Goal: Information Seeking & Learning: Learn about a topic

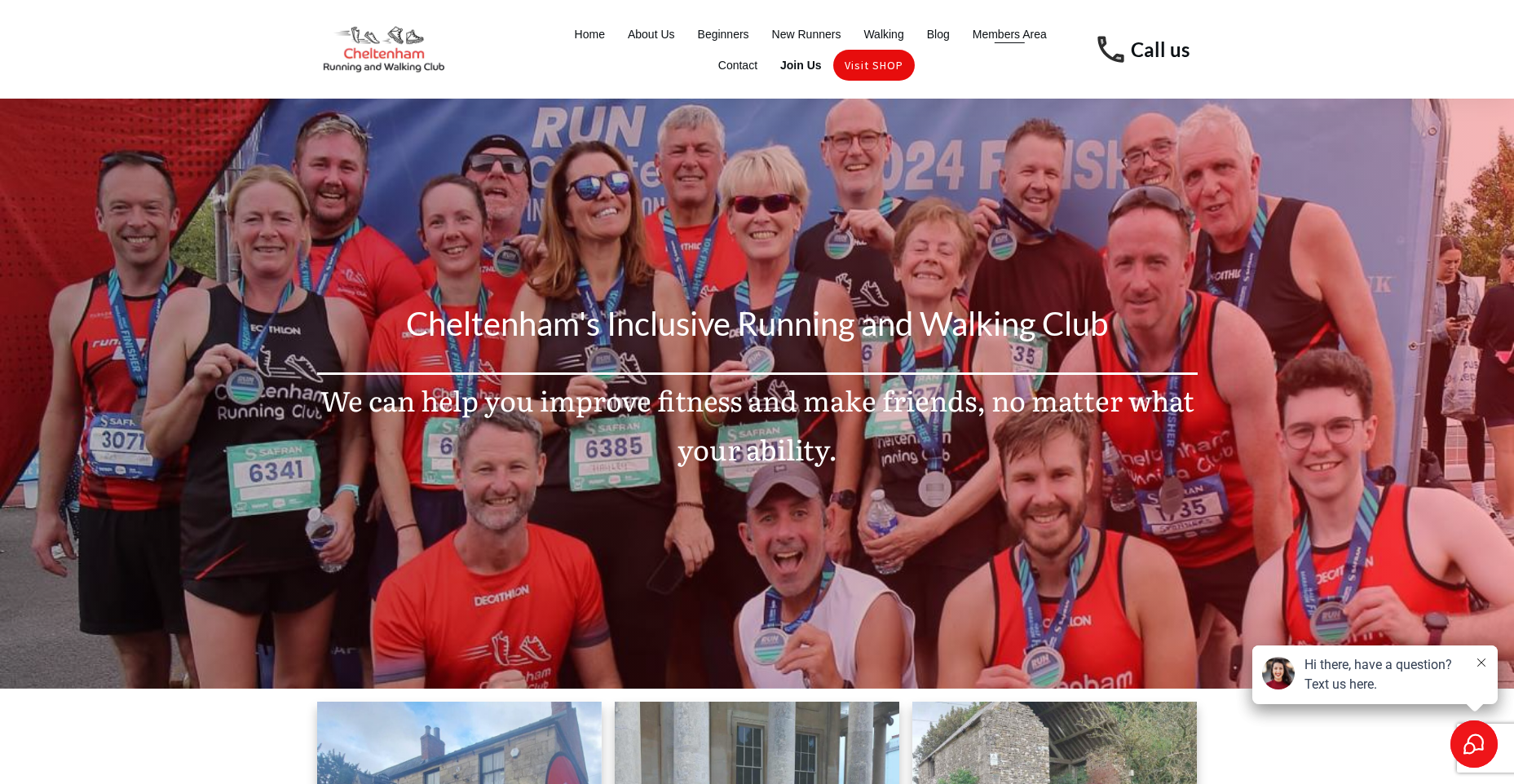
click at [977, 33] on span "Members Area" at bounding box center [1010, 34] width 74 height 22
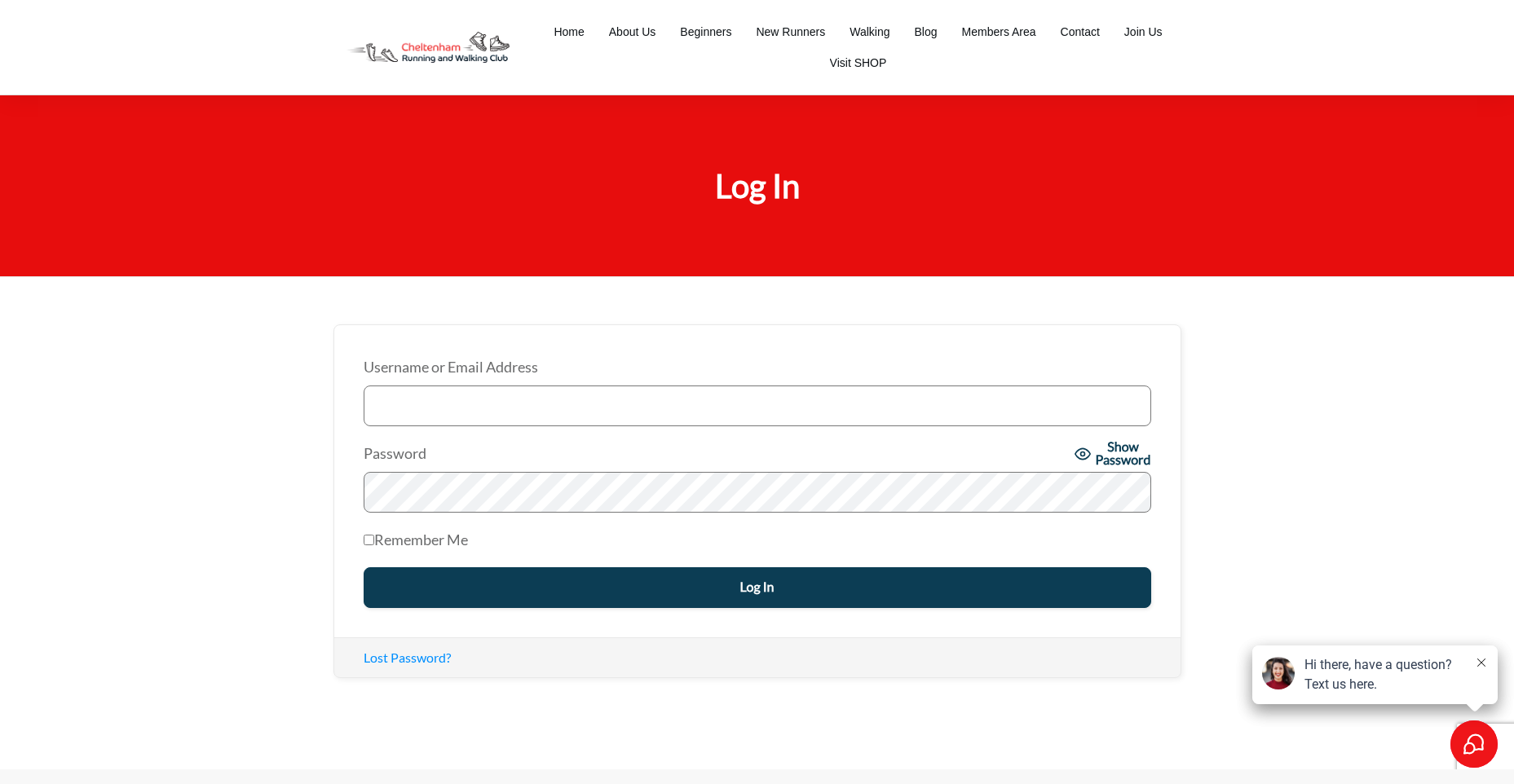
click at [443, 412] on input "Username or Email Address" at bounding box center [757, 406] width 788 height 40
type input "h_e_clark@hotmail.com"
click at [366, 540] on input "Remember Me" at bounding box center [369, 540] width 10 height 10
checkbox input "true"
click at [587, 583] on input "Log In" at bounding box center [757, 588] width 788 height 40
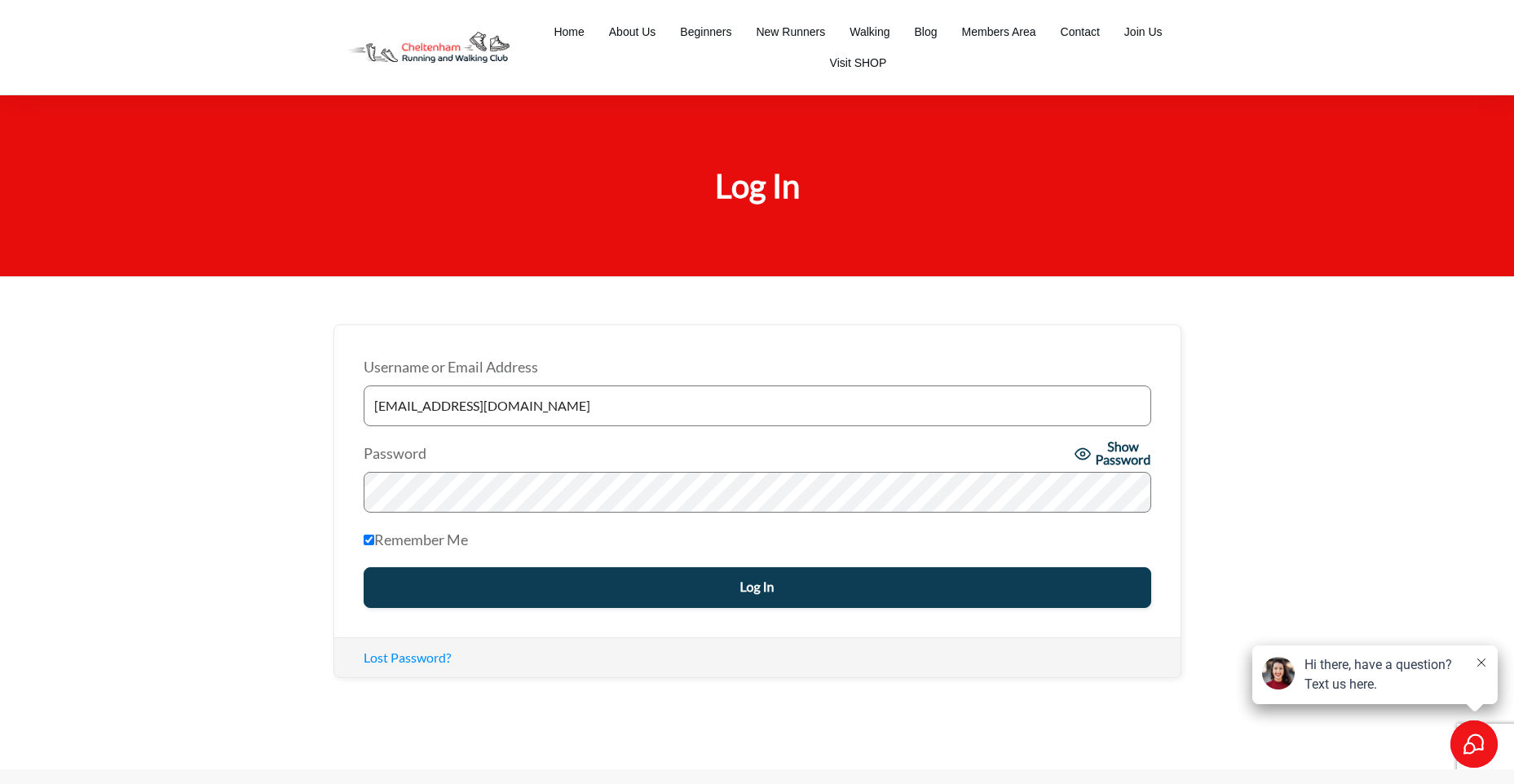
click at [757, 585] on input "Log In" at bounding box center [757, 588] width 788 height 40
click at [1485, 666] on icon at bounding box center [1481, 663] width 8 height 8
click at [1479, 667] on icon at bounding box center [1481, 663] width 8 height 8
click at [740, 583] on input "Log In" at bounding box center [757, 588] width 788 height 40
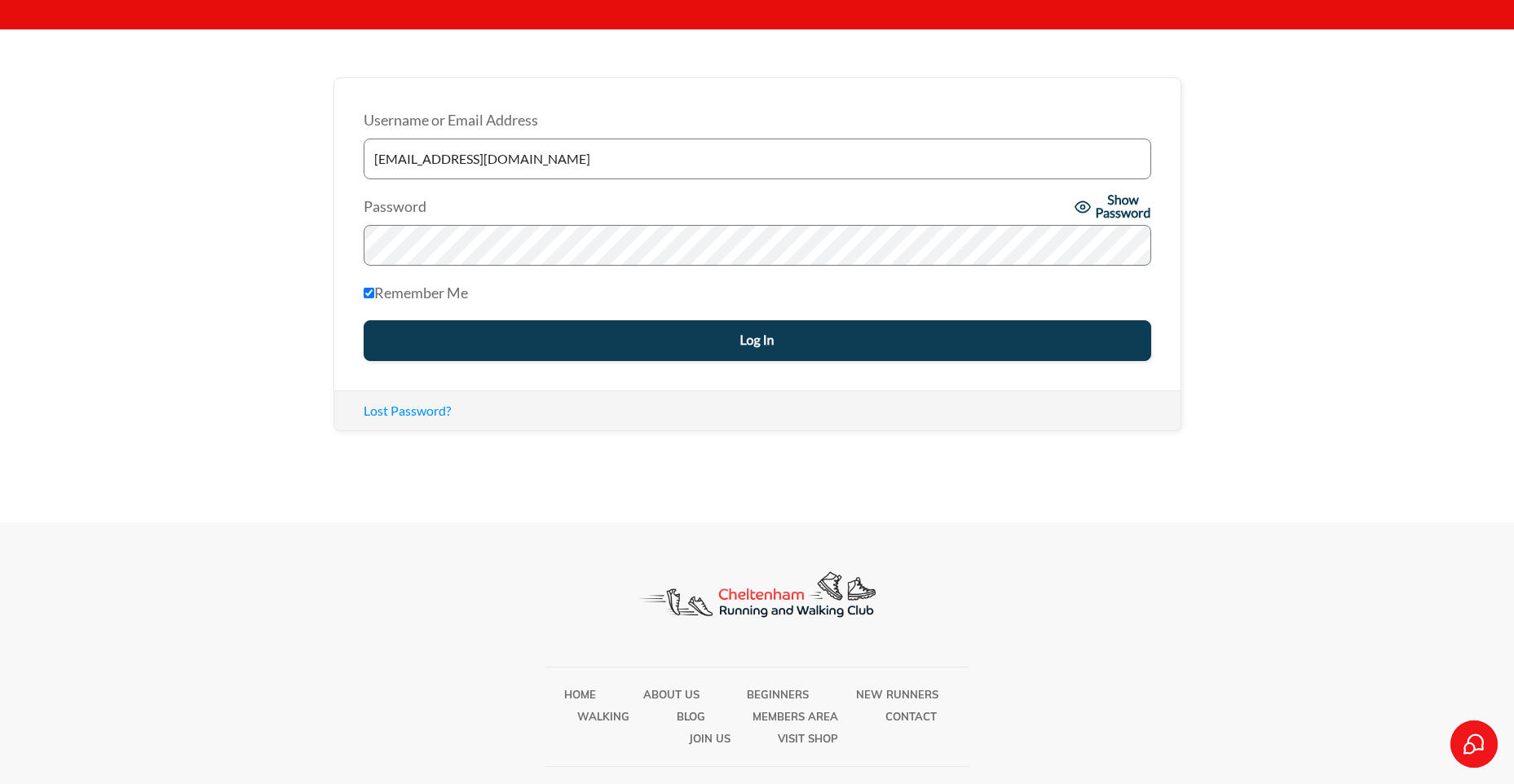
scroll to position [18, 0]
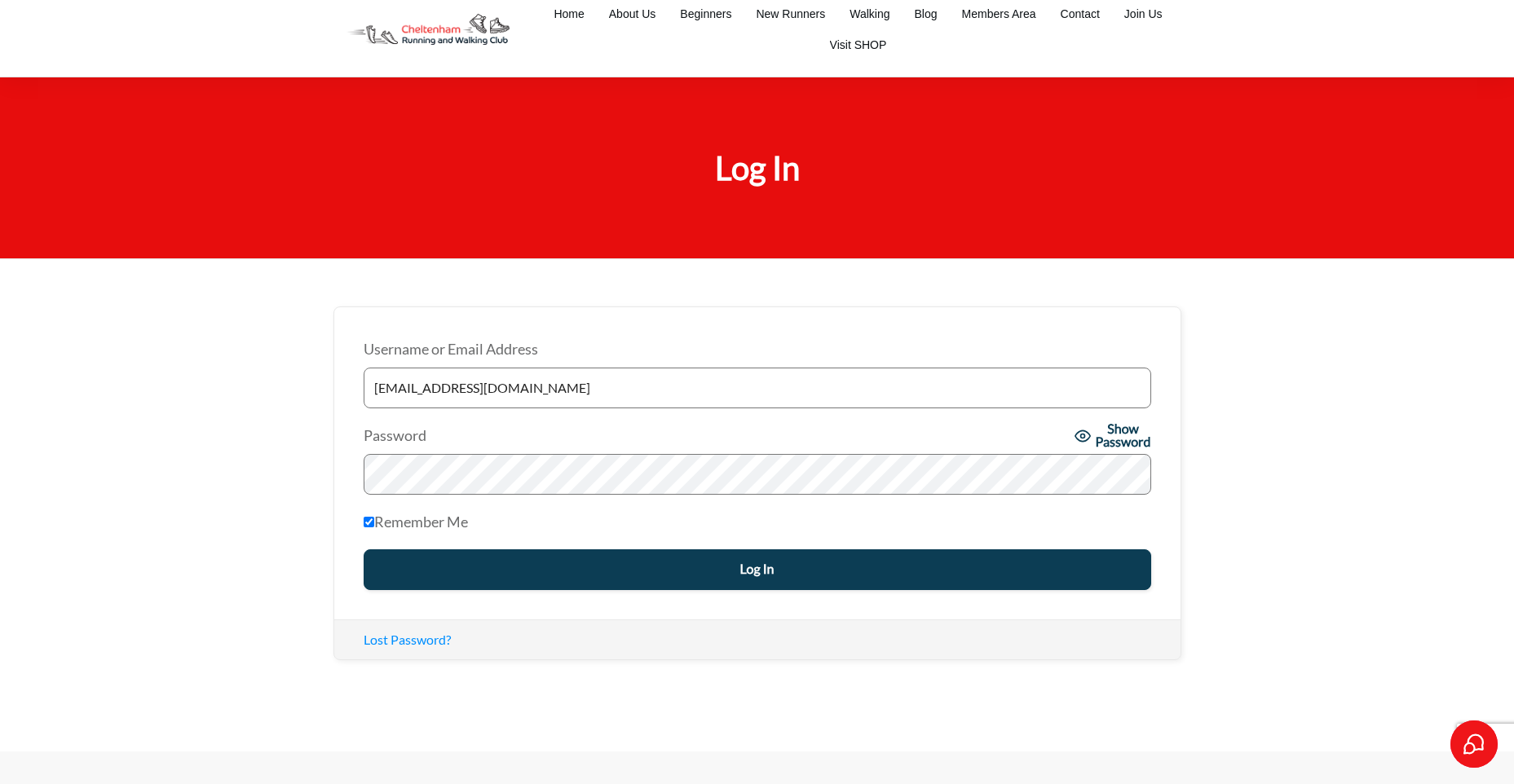
click at [913, 649] on div "Lost Password?" at bounding box center [757, 639] width 788 height 20
click at [770, 565] on input "Log In" at bounding box center [757, 569] width 788 height 40
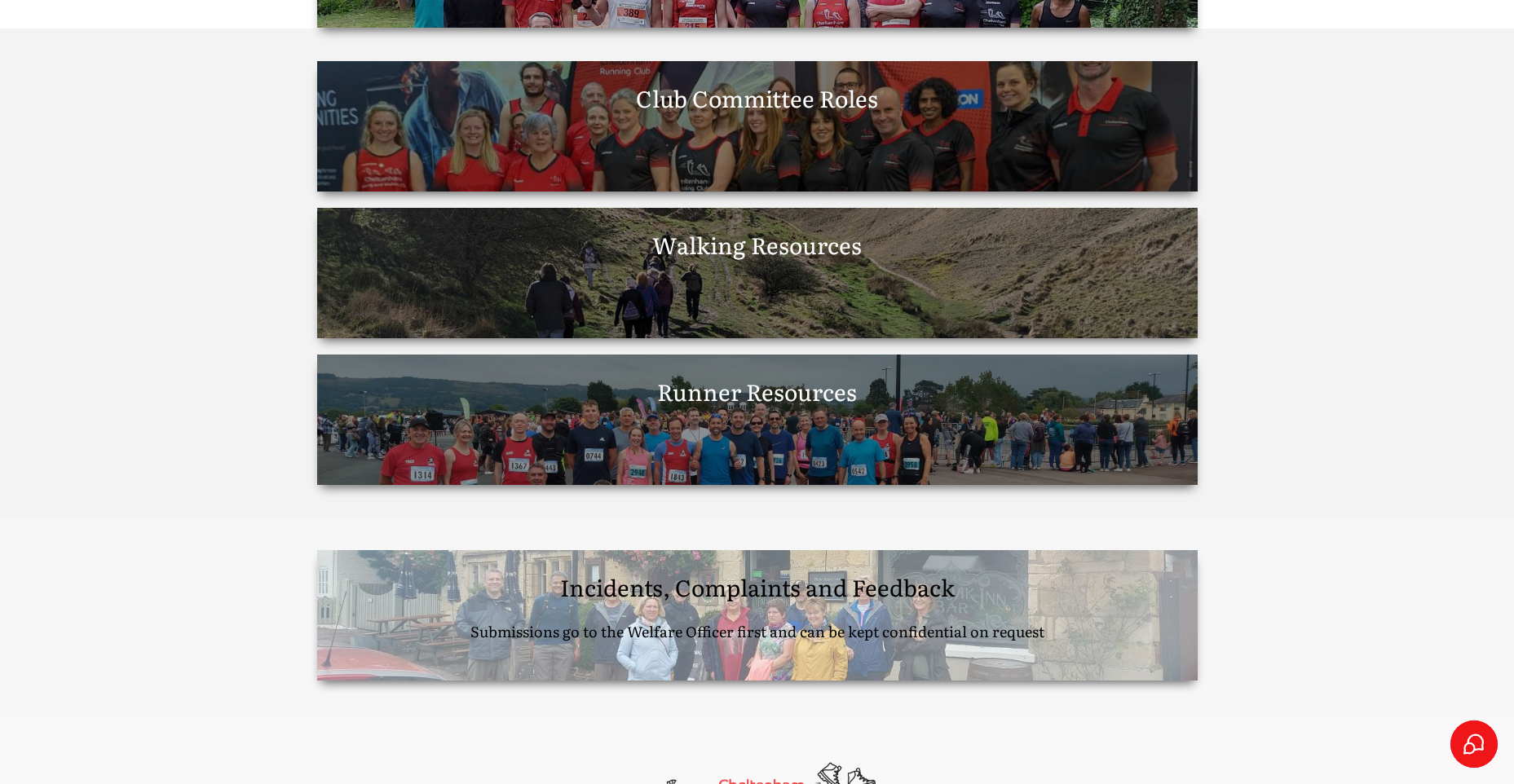
scroll to position [2690, 0]
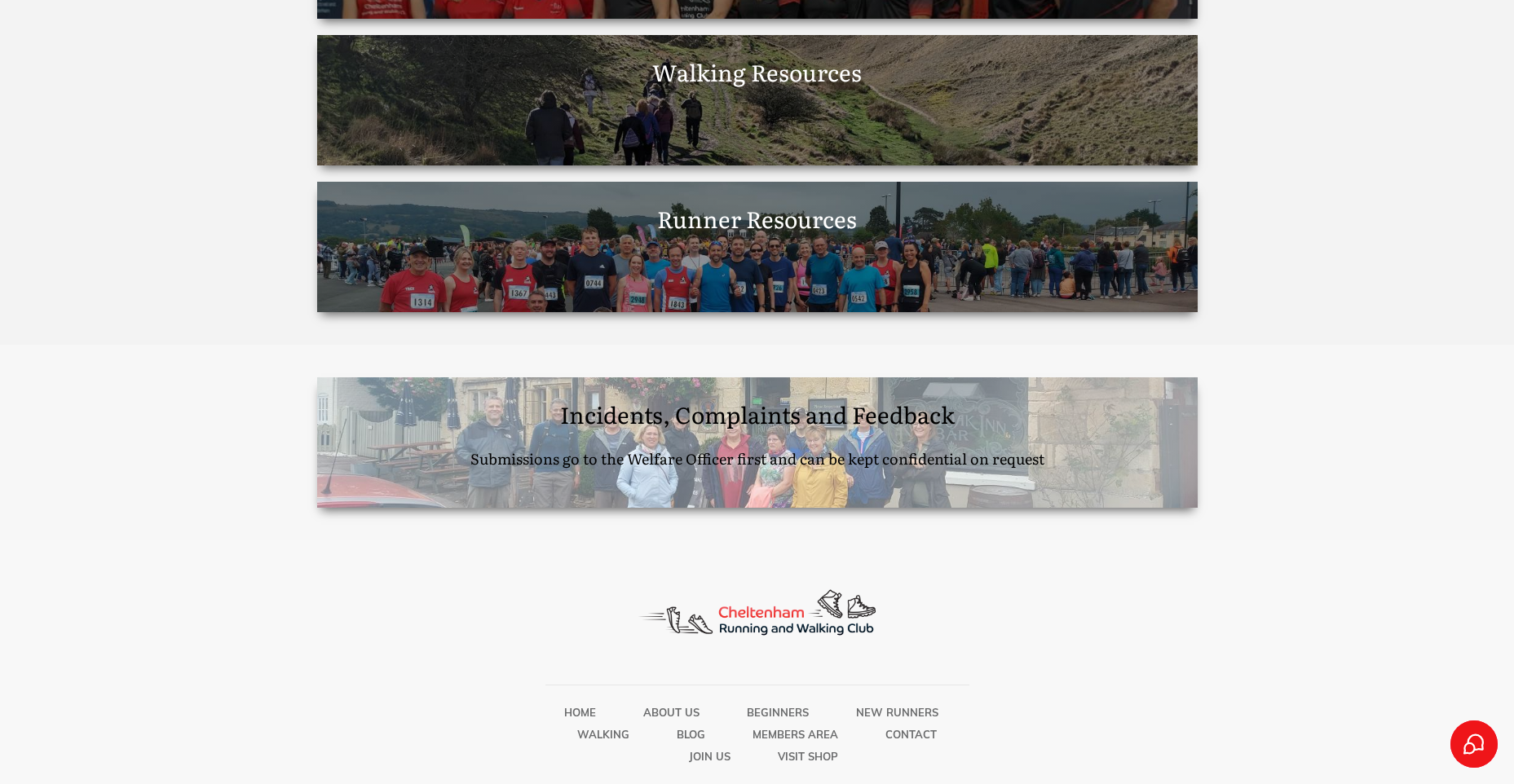
click at [755, 219] on span "Runner Resources" at bounding box center [757, 219] width 200 height 34
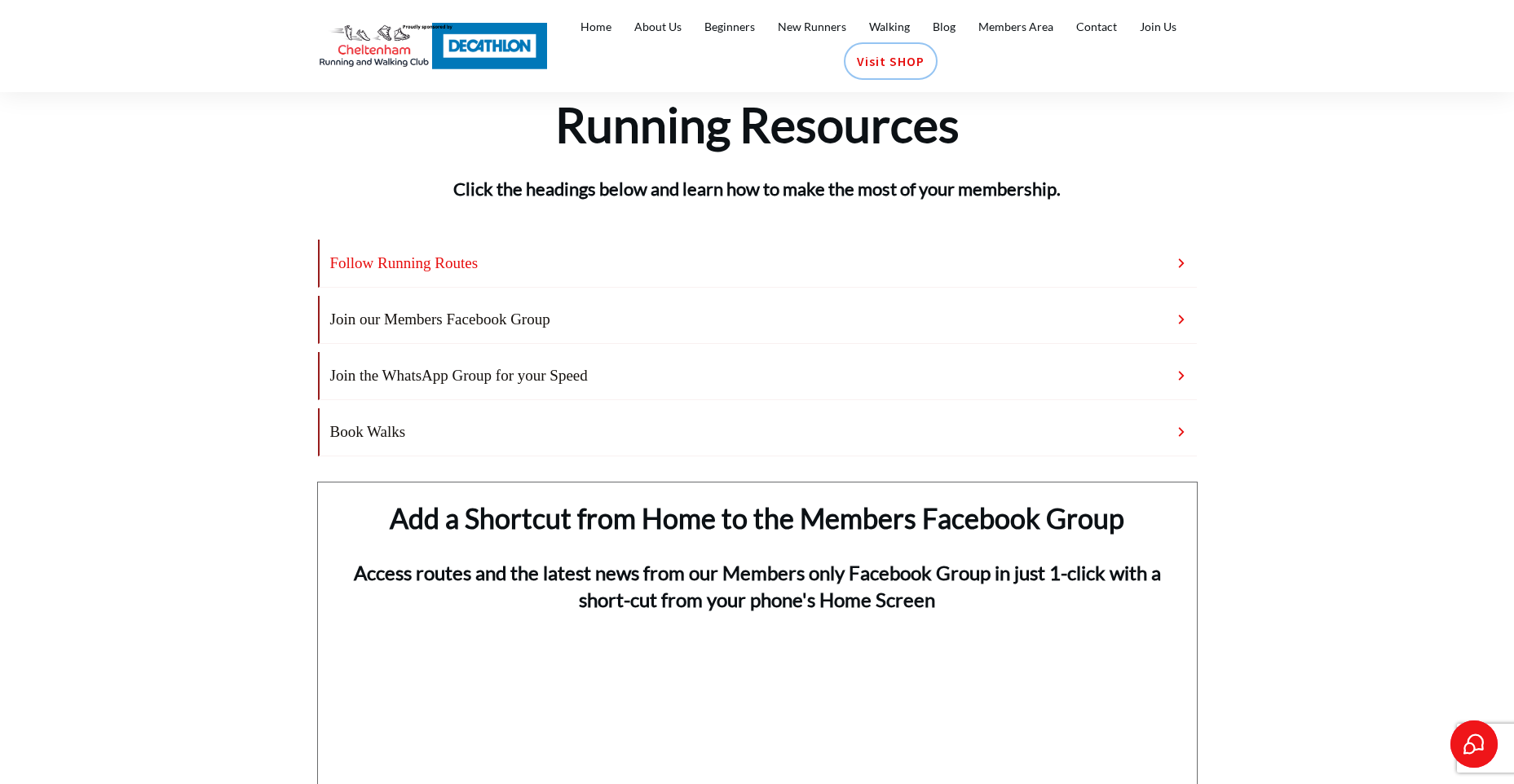
click at [448, 260] on h4 "Follow Running Routes" at bounding box center [749, 264] width 838 height 31
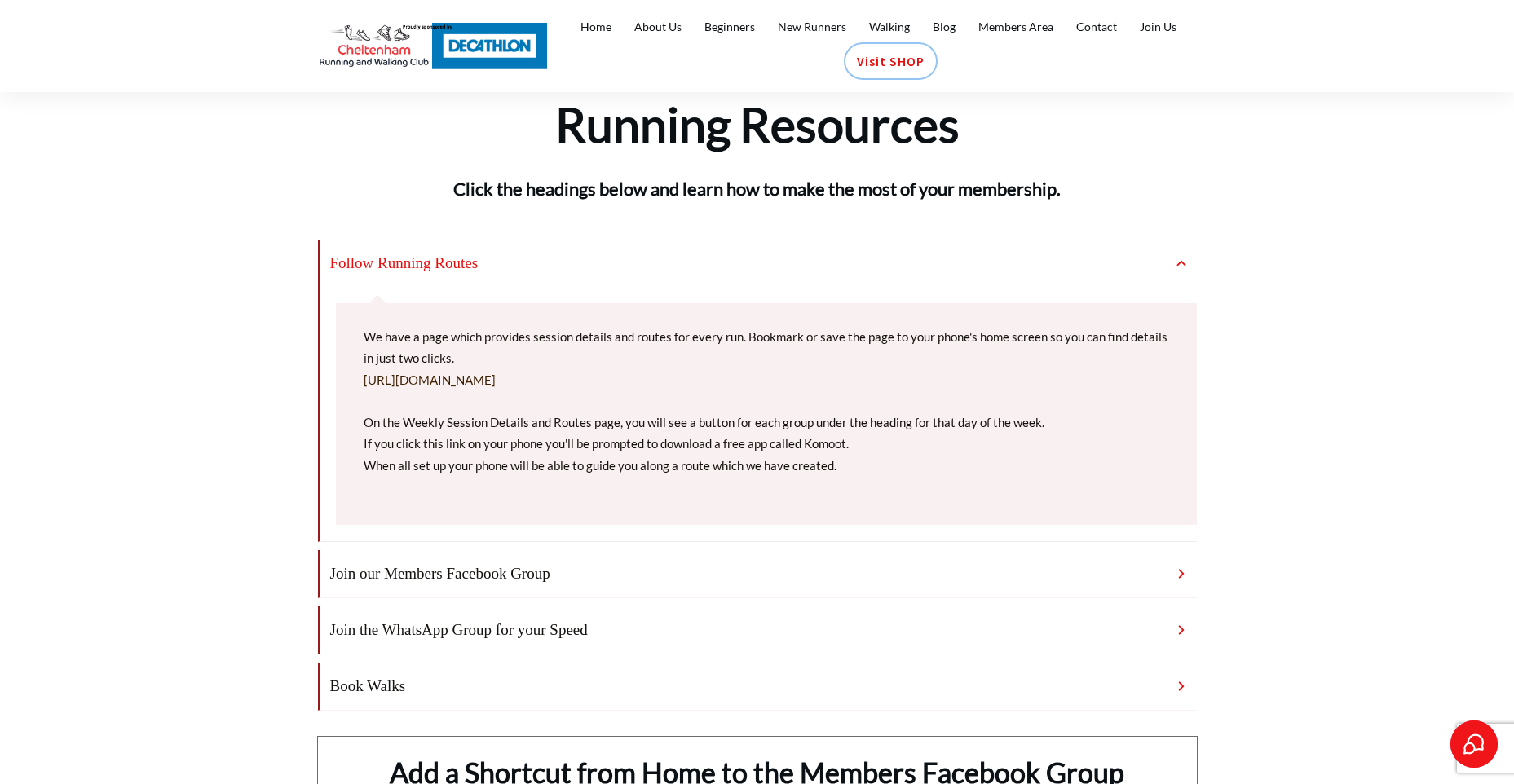
click at [495, 376] on link "[URL][DOMAIN_NAME]" at bounding box center [429, 379] width 132 height 15
click at [495, 377] on link "[URL][DOMAIN_NAME]" at bounding box center [429, 379] width 132 height 15
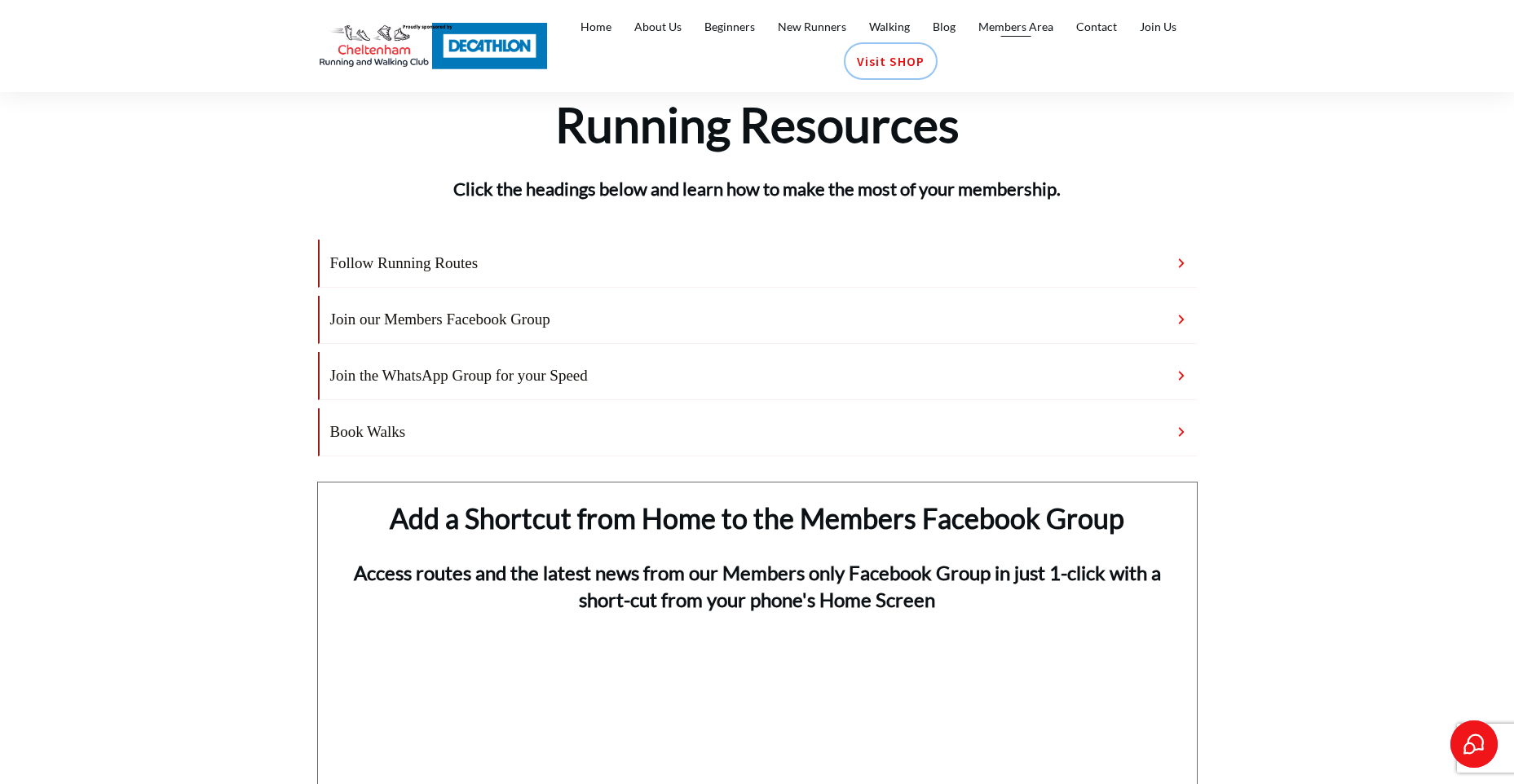
click at [1034, 20] on span "Members Area" at bounding box center [1015, 27] width 75 height 22
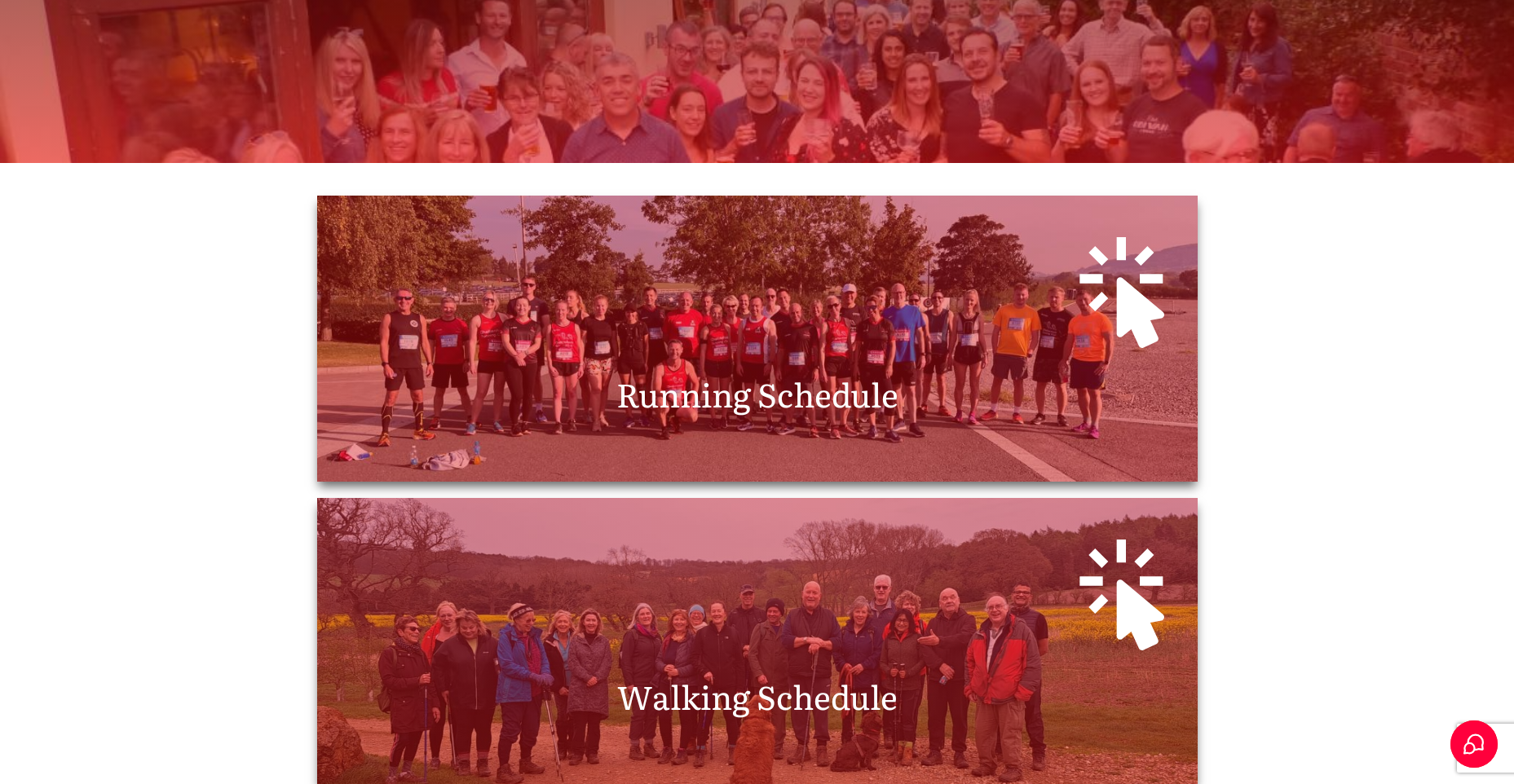
scroll to position [326, 0]
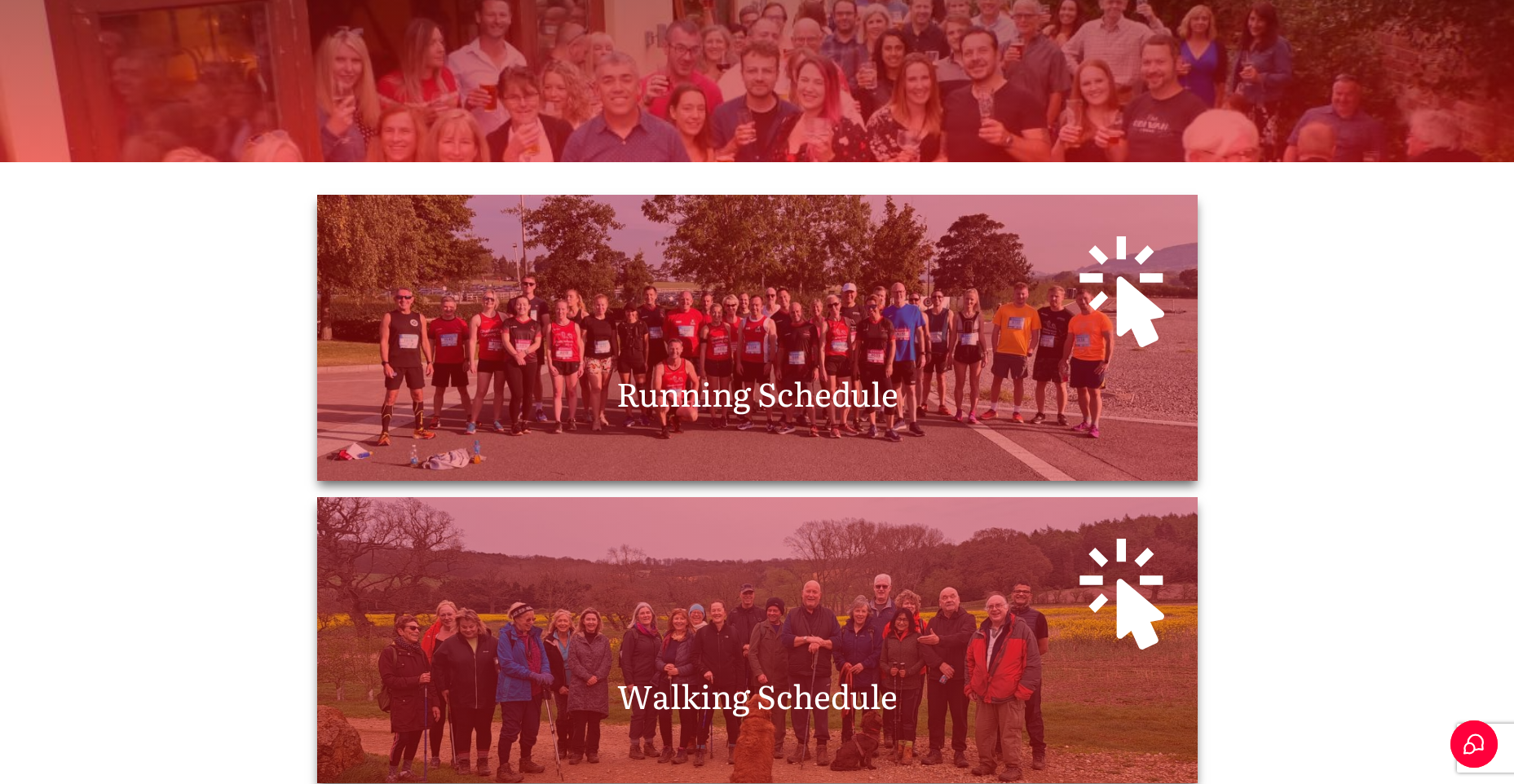
click at [785, 371] on span "Running Schedule" at bounding box center [757, 393] width 282 height 48
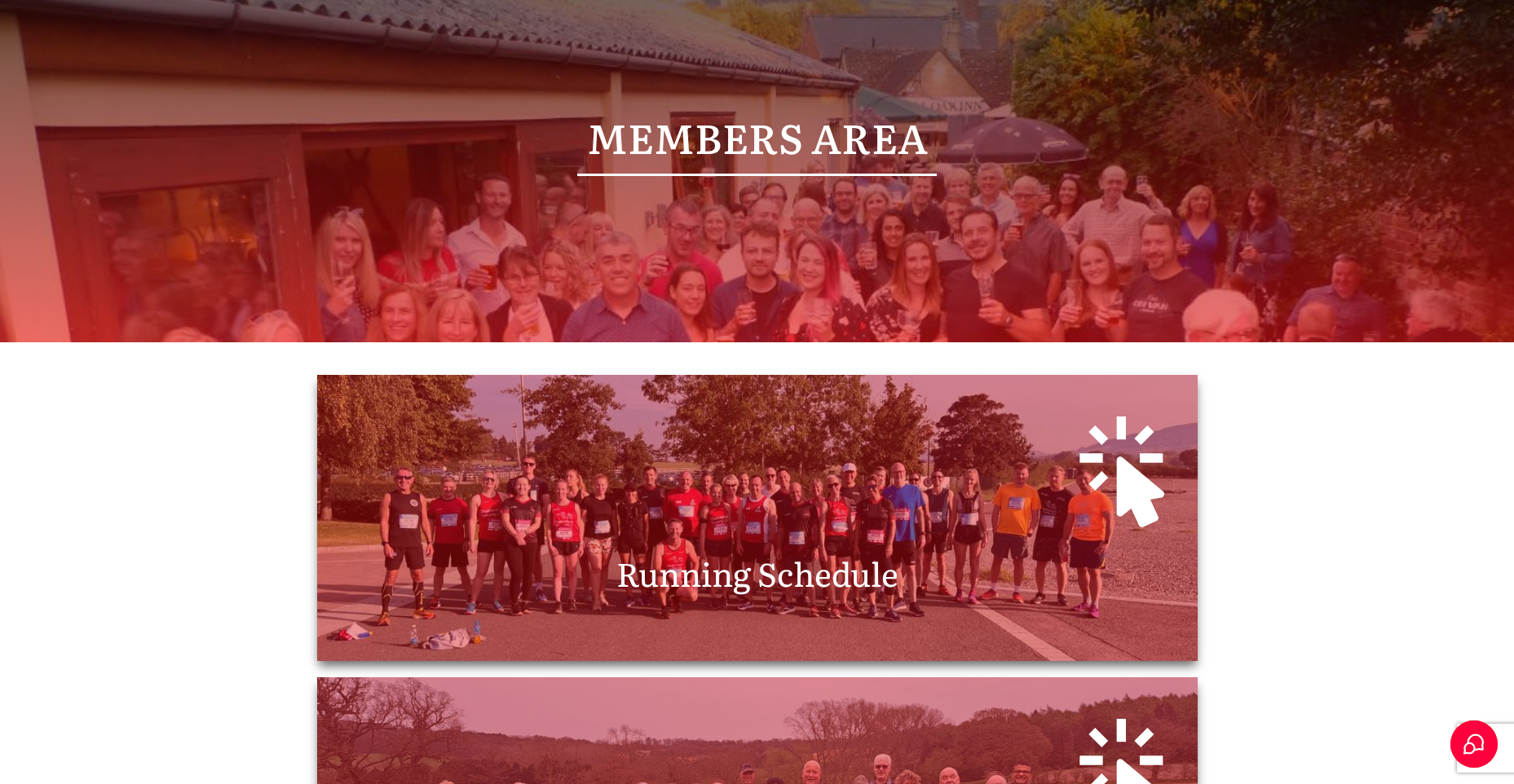
scroll to position [0, 0]
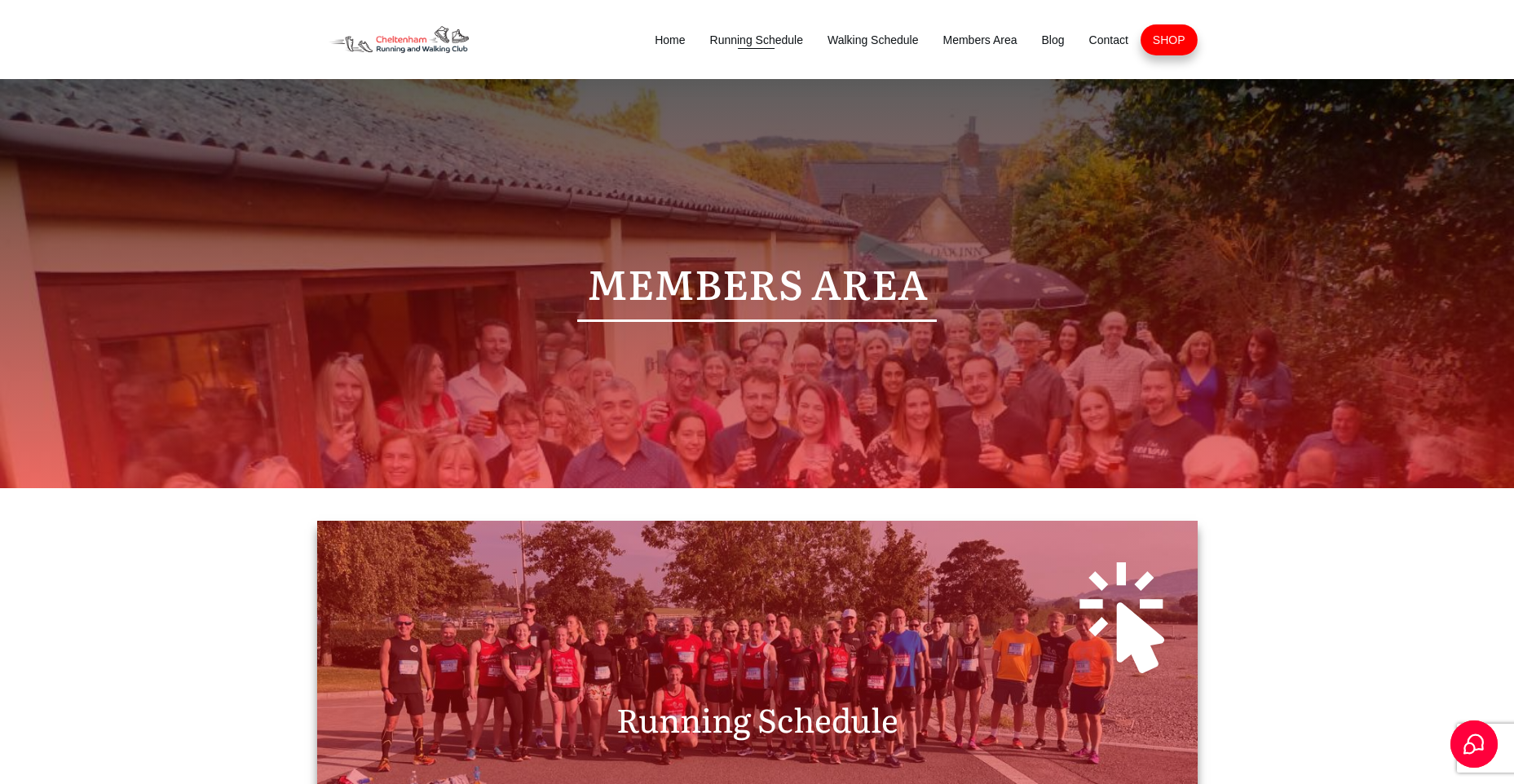
click at [766, 39] on span "Running Schedule" at bounding box center [757, 40] width 93 height 22
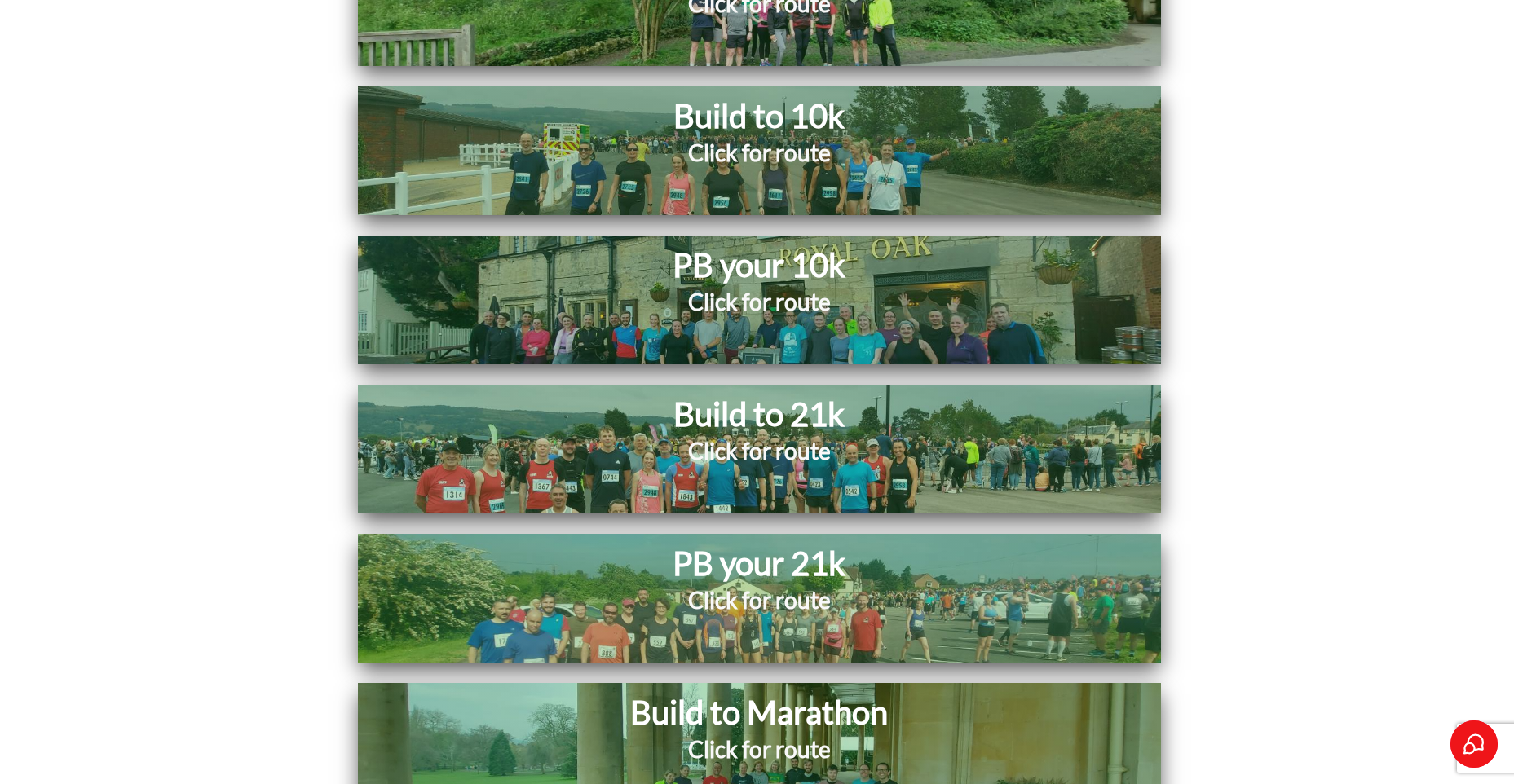
scroll to position [8722, 0]
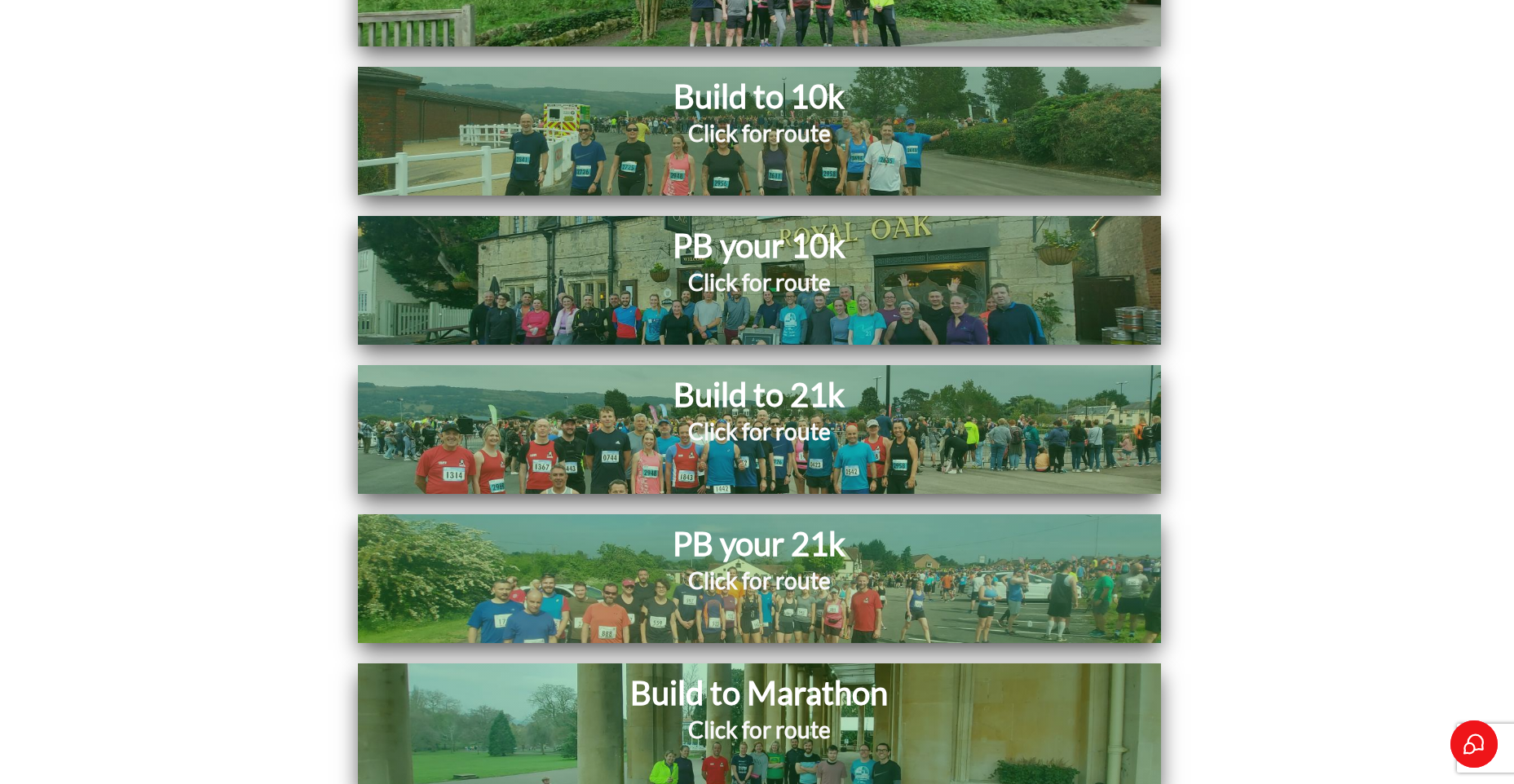
click at [781, 416] on h2 "Click for route" at bounding box center [759, 442] width 632 height 52
click at [780, 672] on h1 "Build to Marathon" at bounding box center [759, 693] width 639 height 42
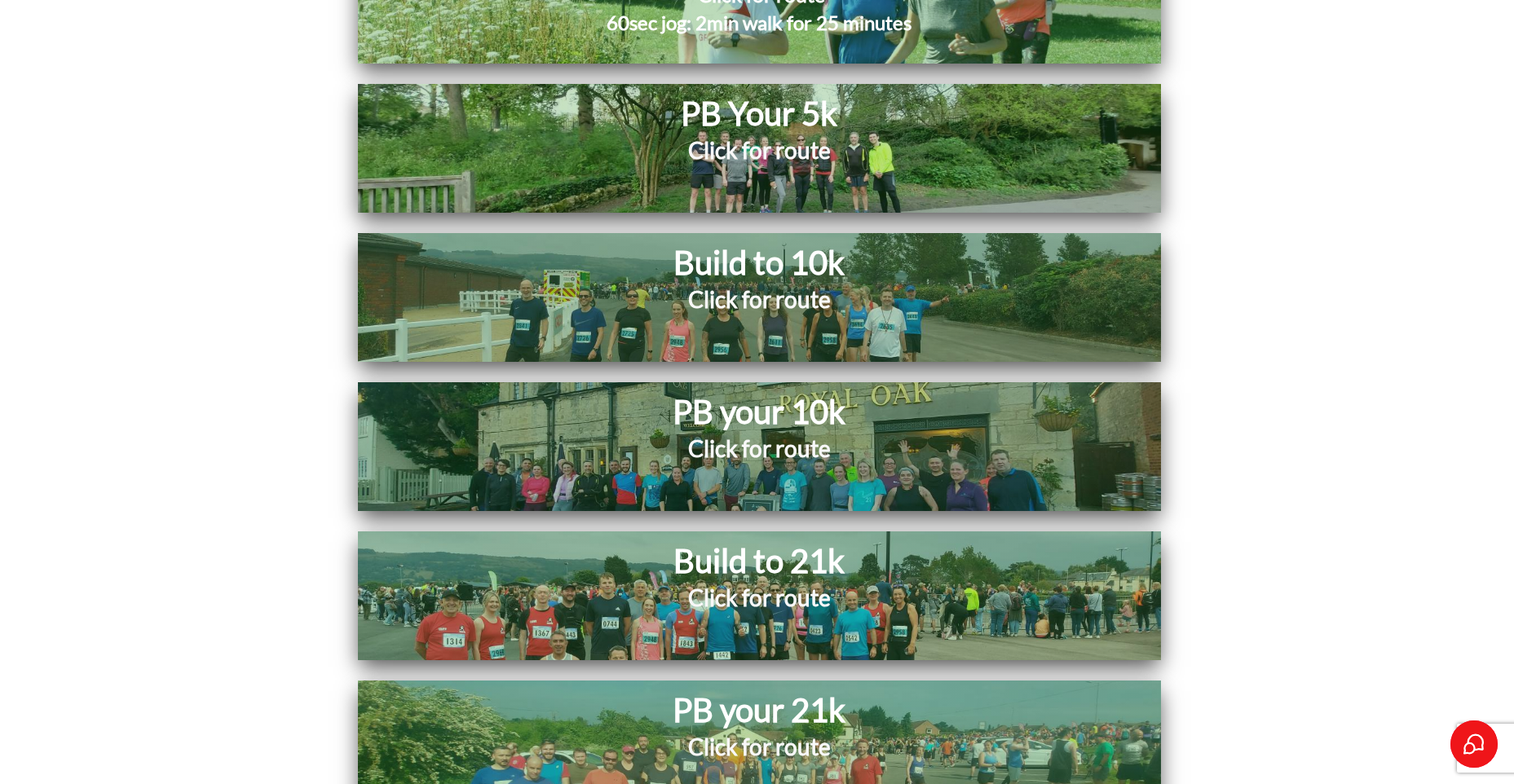
scroll to position [8641, 0]
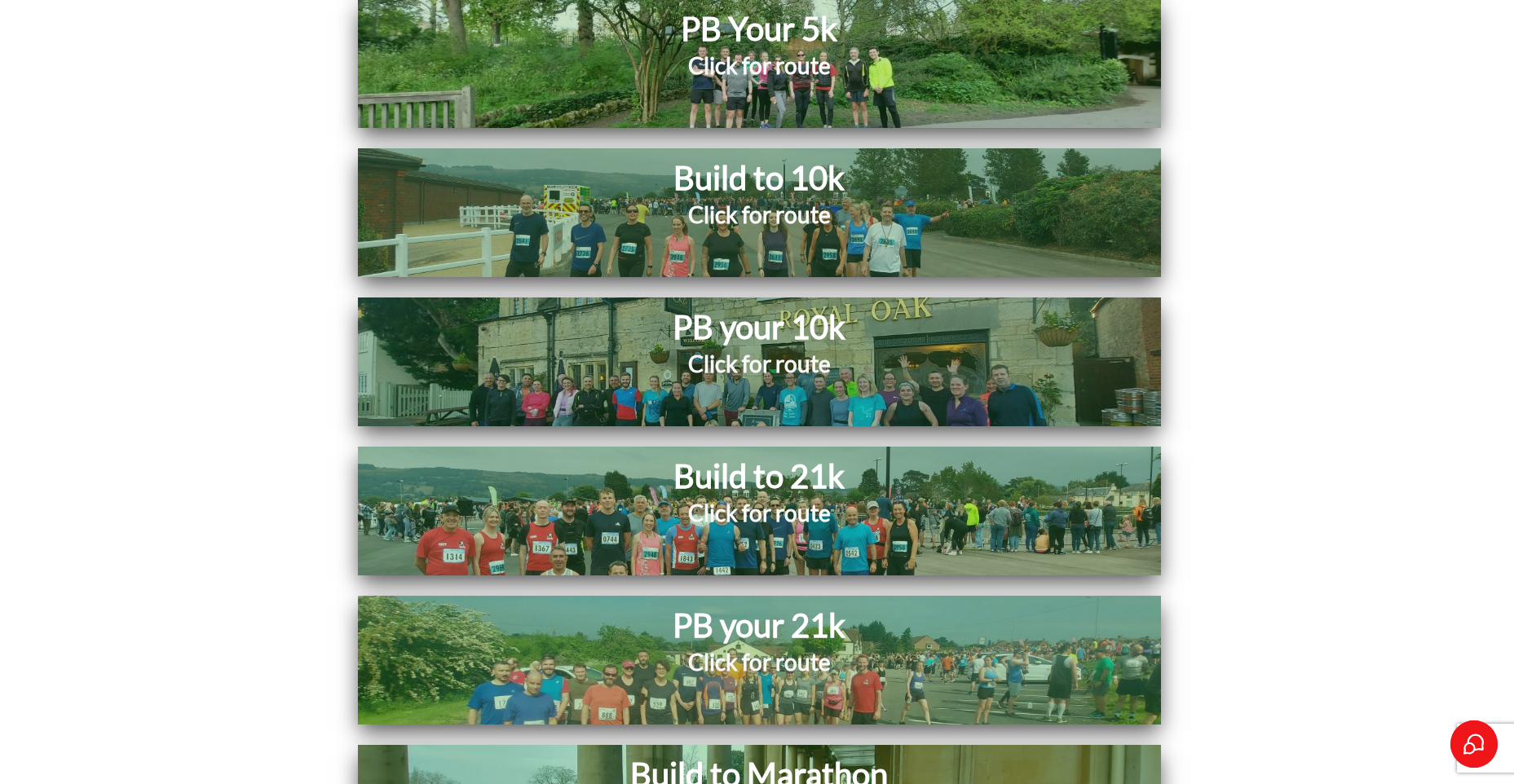
click at [758, 646] on h2 "Click for route" at bounding box center [759, 672] width 687 height 52
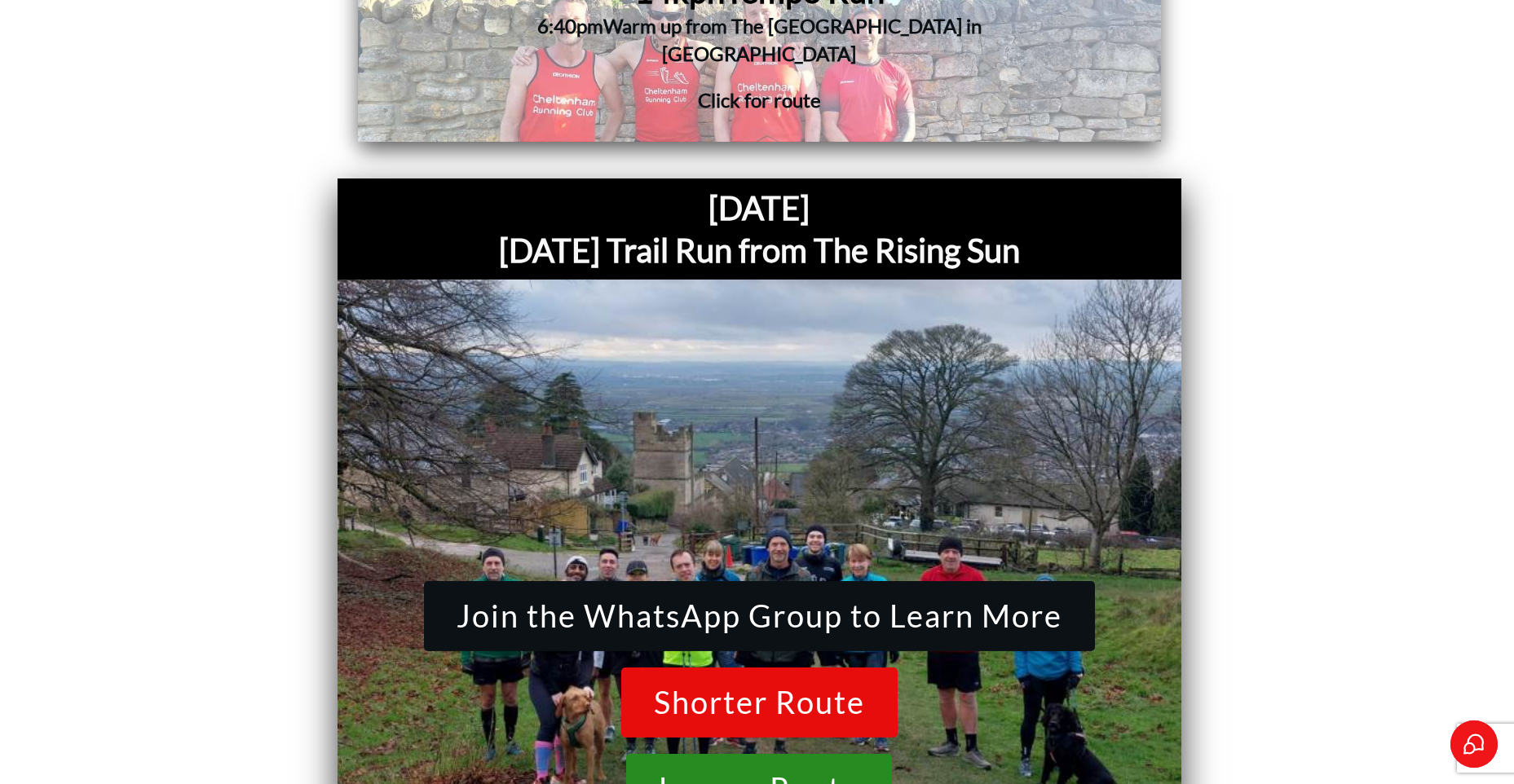
scroll to position [13206, 0]
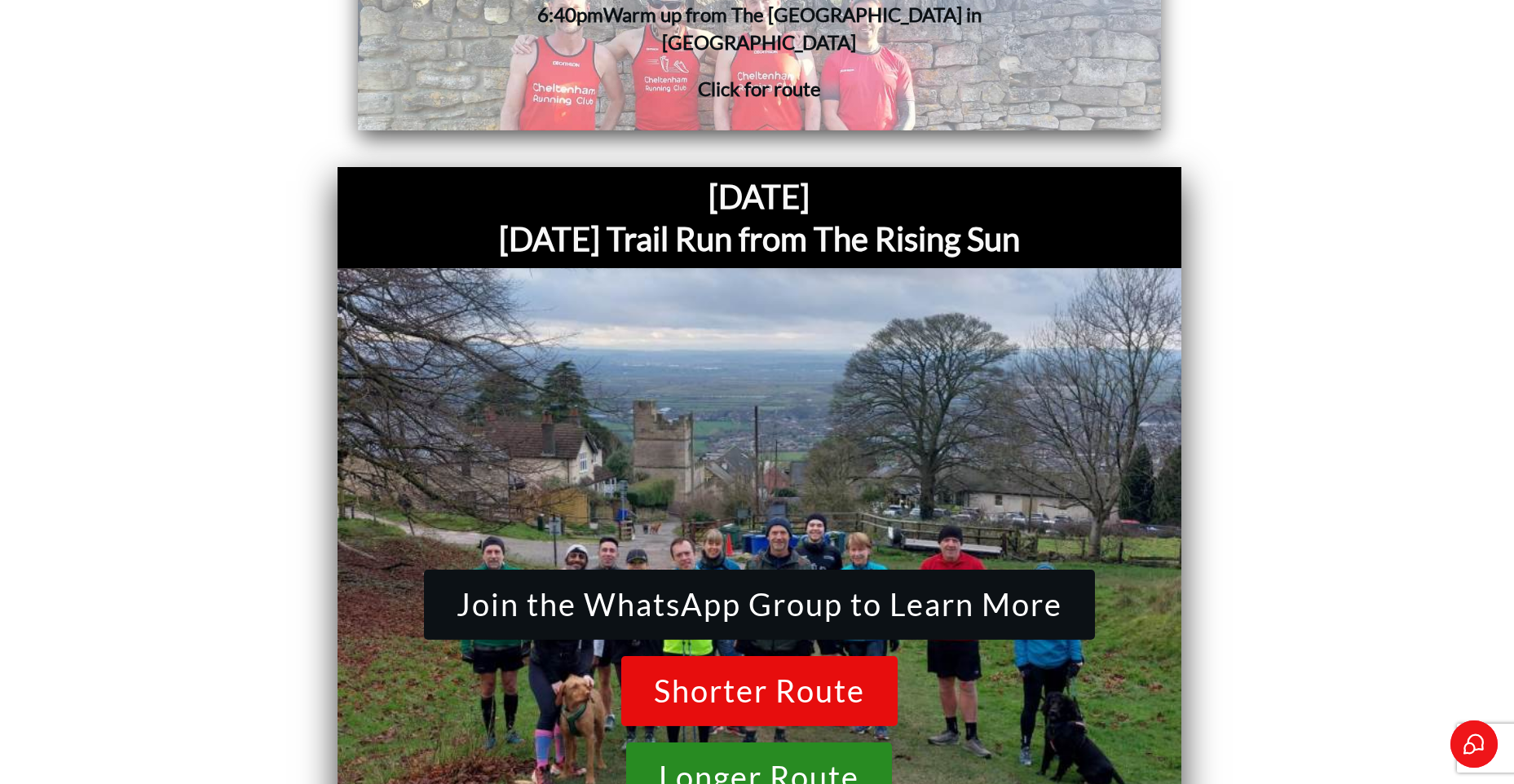
click at [748, 761] on span "Longer Route" at bounding box center [759, 778] width 201 height 34
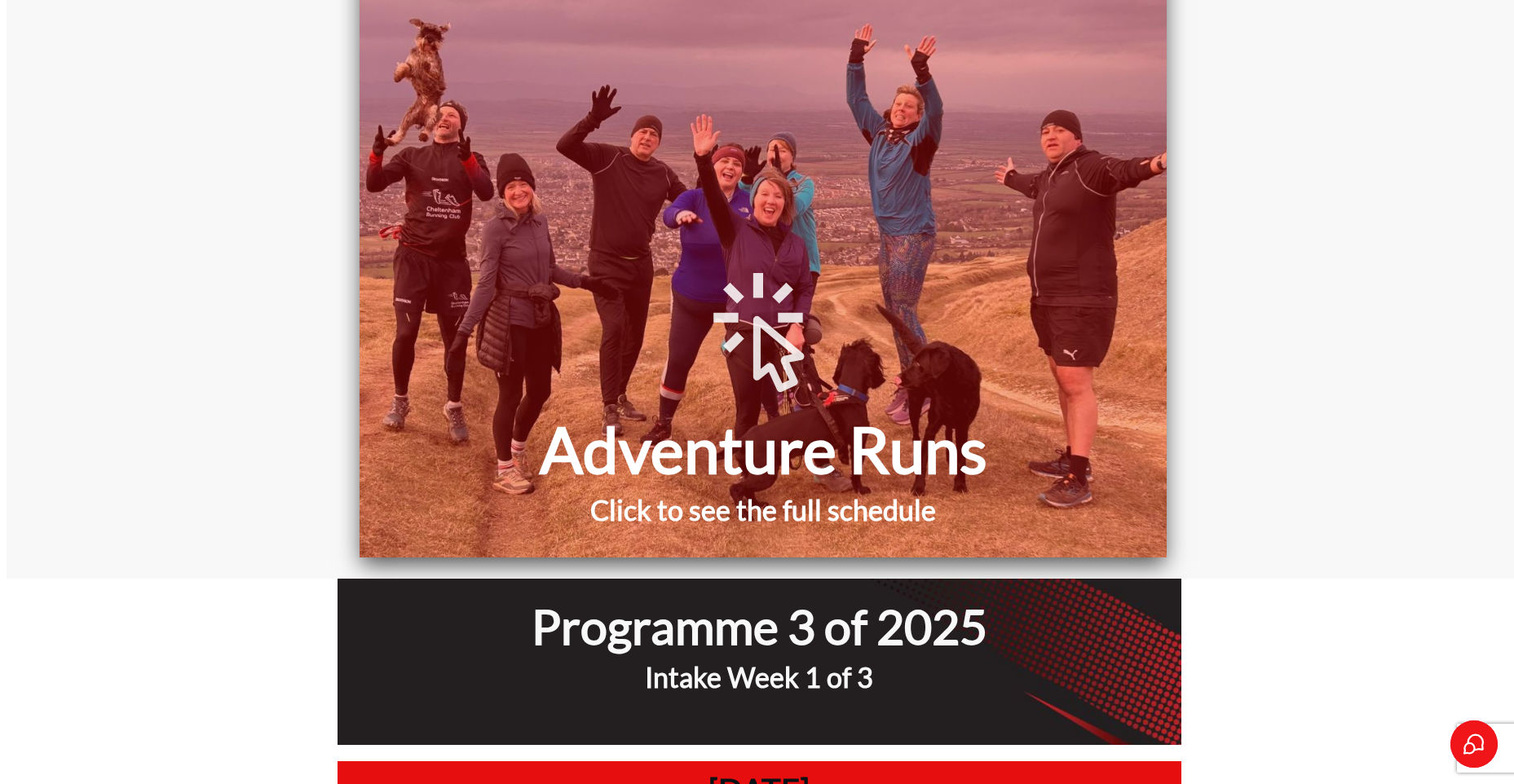
scroll to position [3098, 0]
